Goal: Transaction & Acquisition: Purchase product/service

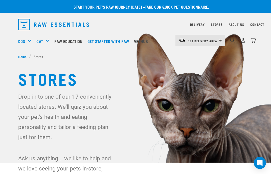
click at [253, 39] on img "dropdown navigation" at bounding box center [252, 40] width 5 height 5
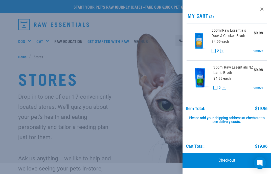
click at [222, 158] on link "Checkout" at bounding box center [226, 160] width 88 height 15
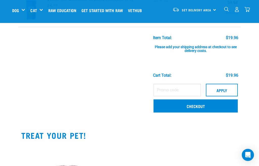
scroll to position [79, 0]
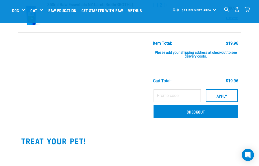
click at [213, 110] on link "Checkout" at bounding box center [195, 111] width 84 height 13
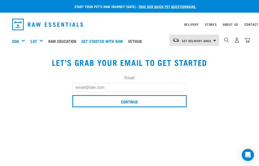
click at [111, 87] on input "Email" at bounding box center [129, 87] width 114 height 9
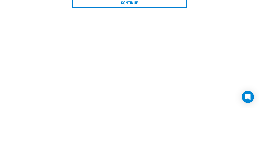
type input "yickernz@yahoo.com.au"
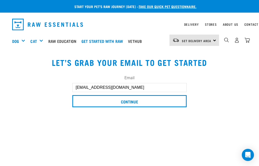
click at [133, 101] on input "Continue" at bounding box center [129, 101] width 114 height 12
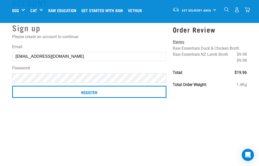
scroll to position [18, 0]
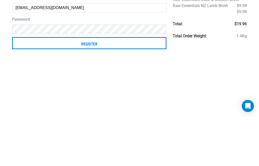
click at [93, 86] on input "Register" at bounding box center [89, 92] width 154 height 12
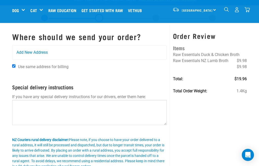
scroll to position [6, 0]
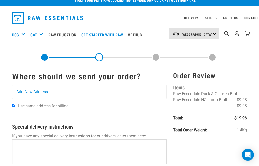
click at [41, 92] on span "Add New Address" at bounding box center [31, 92] width 31 height 6
click at [65, 85] on div "Add New Address" at bounding box center [89, 92] width 154 height 14
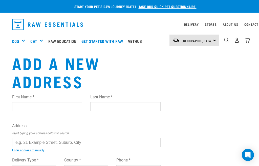
click at [47, 107] on input "First Name *" at bounding box center [47, 106] width 70 height 9
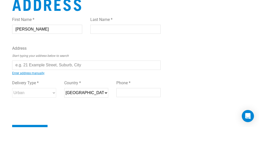
type input "[PERSON_NAME]"
click at [114, 64] on input "Last Name *" at bounding box center [125, 68] width 70 height 9
type input "Lawrence"
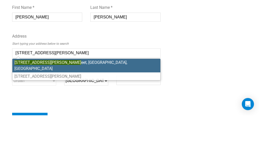
click at [102, 110] on li "514 Albert Str eet, Hokowhitu, Palmerston North 4410" at bounding box center [86, 117] width 148 height 14
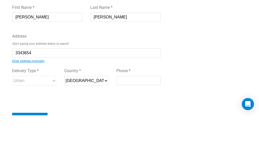
type input "514 Albert Street, Hokowhitu, Palmerston North 4410"
type input "[STREET_ADDRESS][PERSON_NAME]"
type input "Hokowhitu"
type input "Manawatu-Whanganui"
select select "MWT"
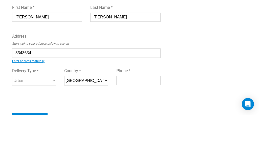
type input "4410"
select select "Urban"
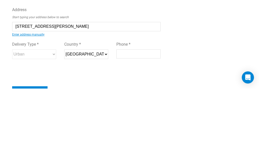
scroll to position [78, 0]
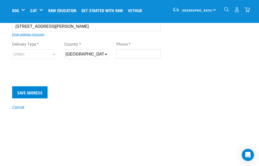
click at [128, 55] on input "Phone *" at bounding box center [138, 53] width 44 height 9
type input "0210520075"
click at [40, 92] on input "Save Address" at bounding box center [29, 92] width 35 height 12
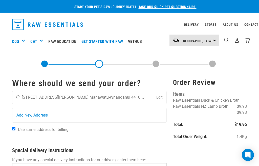
click at [137, 127] on label "Use same address for billing" at bounding box center [89, 130] width 154 height 6
click at [15, 127] on input "Use same address for billing" at bounding box center [13, 128] width 3 height 3
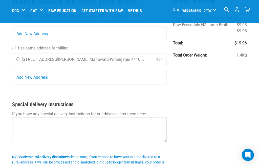
scroll to position [43, 0]
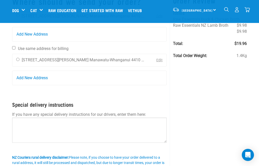
click at [13, 49] on input "Use same address for billing" at bounding box center [13, 47] width 3 height 3
checkbox input "true"
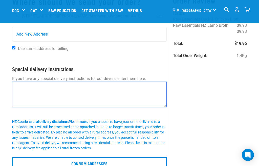
click at [41, 88] on textarea at bounding box center [89, 94] width 154 height 25
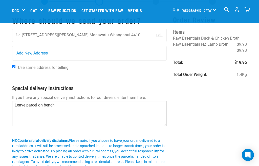
scroll to position [25, 0]
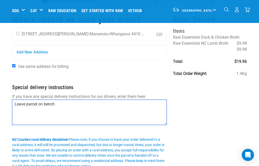
type textarea "Leave parcel on bench"
click at [19, 35] on input "radio" at bounding box center [17, 33] width 3 height 3
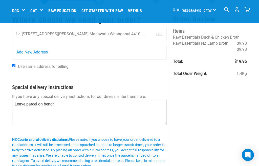
radio input "true"
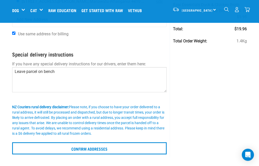
scroll to position [57, 0]
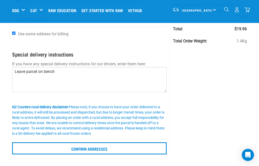
click at [116, 148] on input "Confirm addresses" at bounding box center [89, 148] width 154 height 12
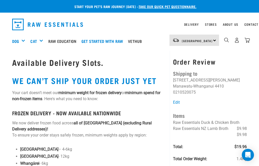
click at [251, 38] on nav "North Island North Island South Island Dog Shop All Dog Rolls Cat" at bounding box center [129, 41] width 259 height 20
click at [246, 42] on img "dropdown navigation" at bounding box center [246, 40] width 5 height 5
